Goal: Information Seeking & Learning: Learn about a topic

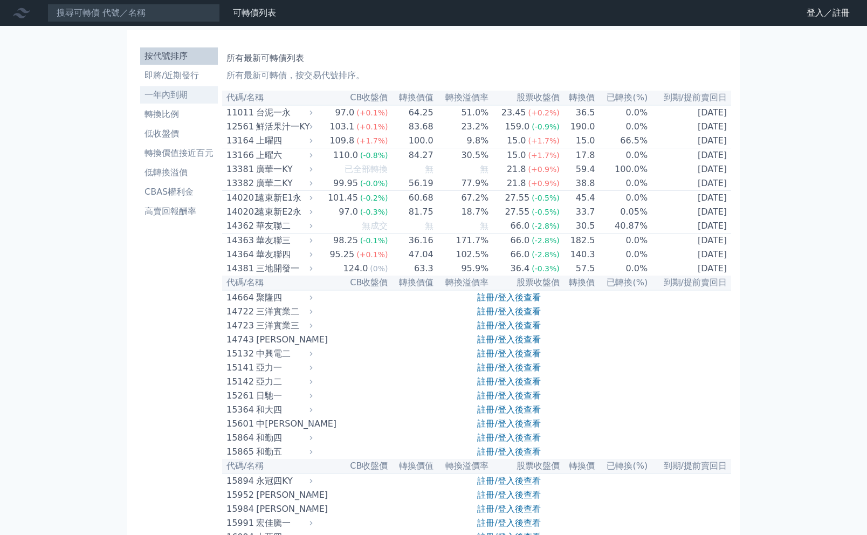
click at [191, 90] on li "一年內到期" at bounding box center [179, 94] width 78 height 13
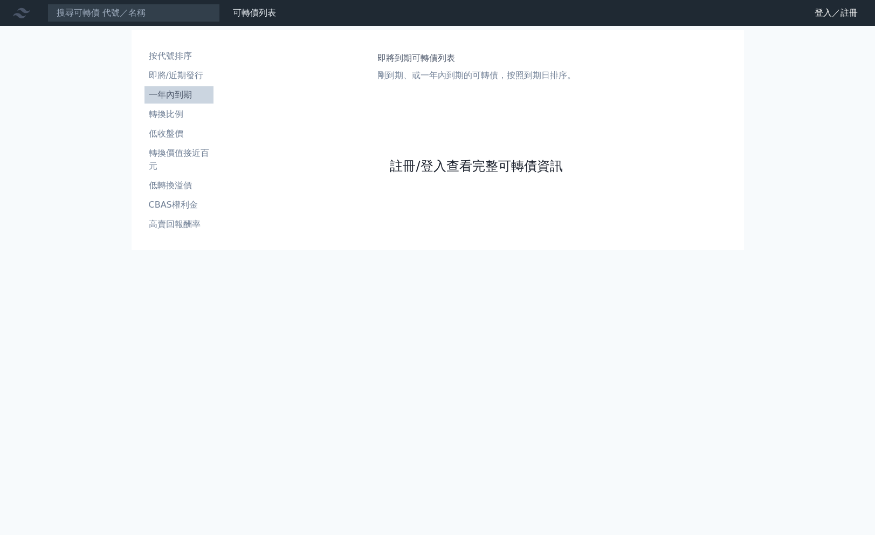
click at [416, 161] on link "註冊/登入查看完整可轉債資訊" at bounding box center [476, 165] width 172 height 17
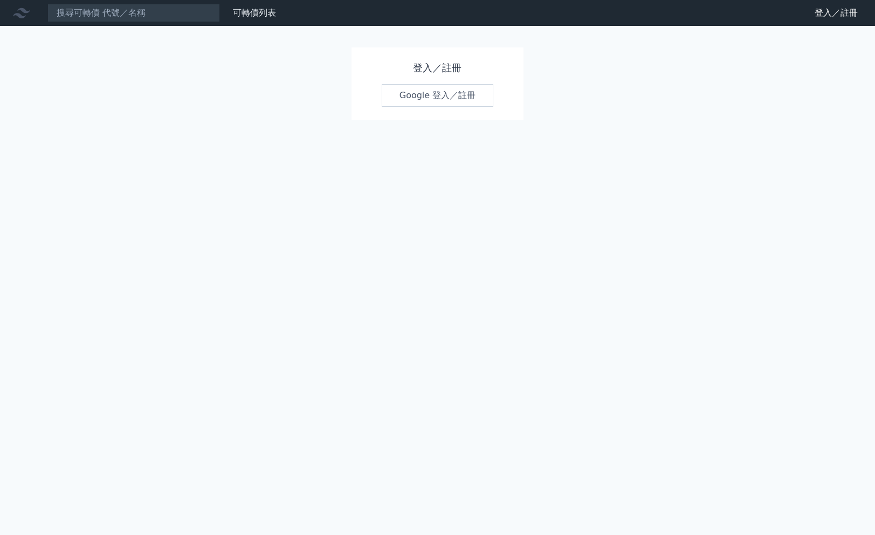
click at [448, 99] on link "Google 登入／註冊" at bounding box center [438, 95] width 112 height 23
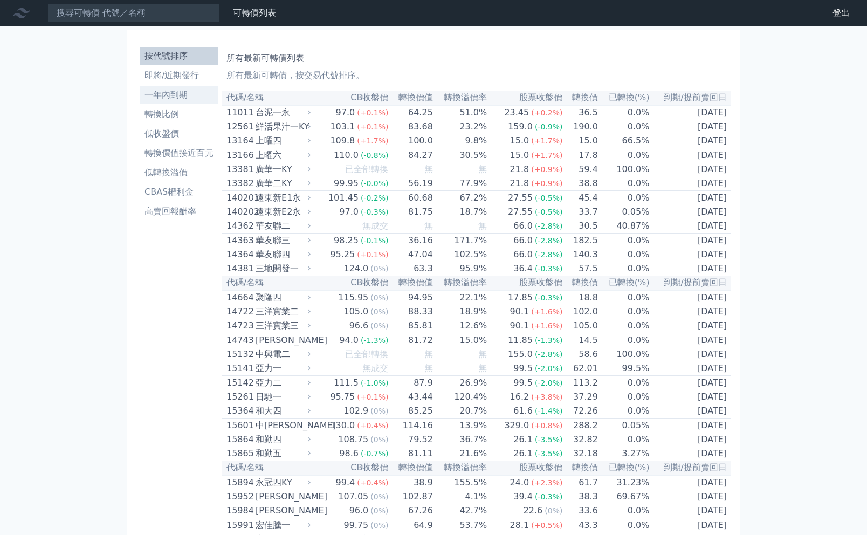
click at [177, 96] on li "一年內到期" at bounding box center [179, 94] width 78 height 13
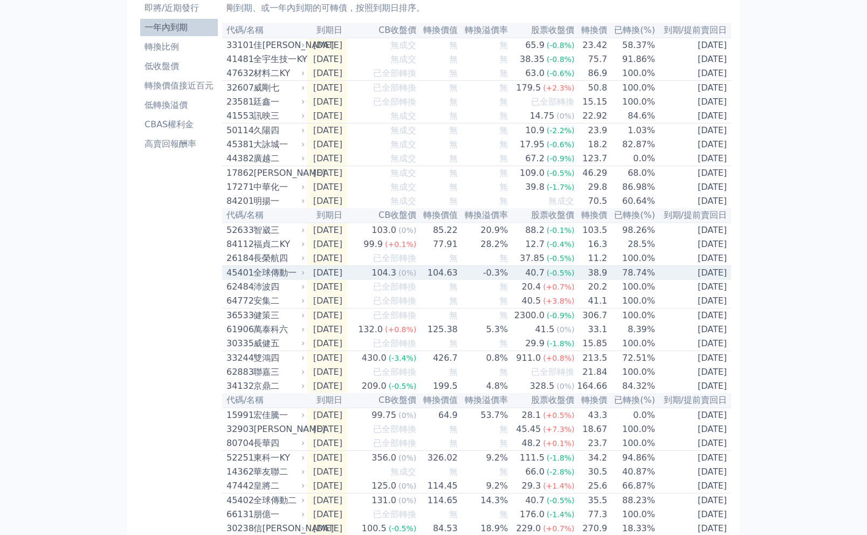
scroll to position [144, 0]
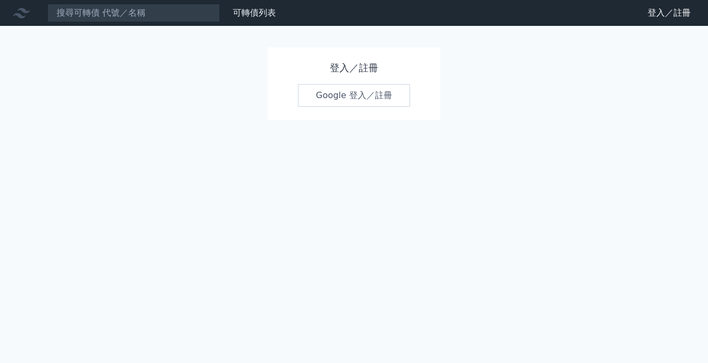
click at [317, 96] on link "Google 登入／註冊" at bounding box center [354, 95] width 112 height 23
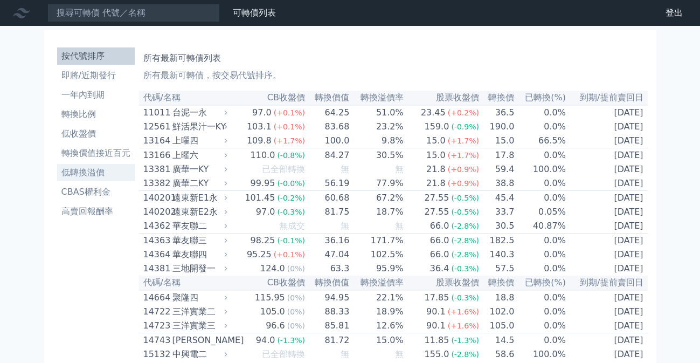
click at [100, 170] on li "低轉換溢價" at bounding box center [96, 172] width 78 height 13
